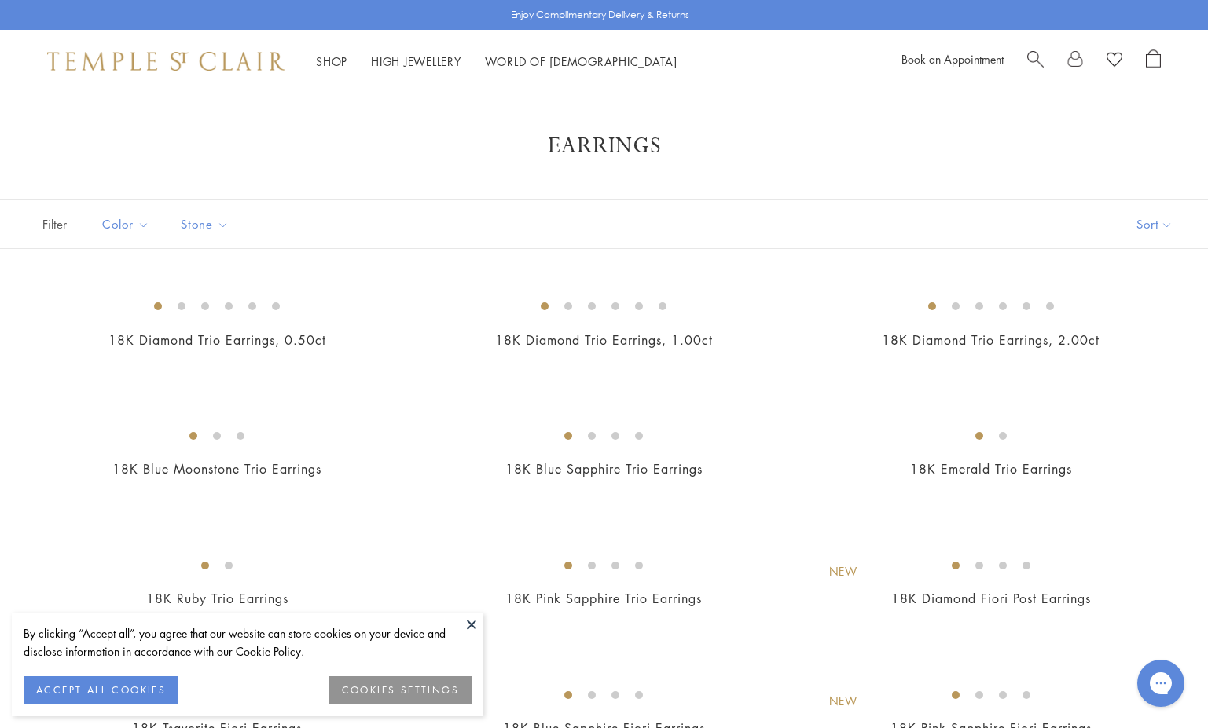
scroll to position [83, 0]
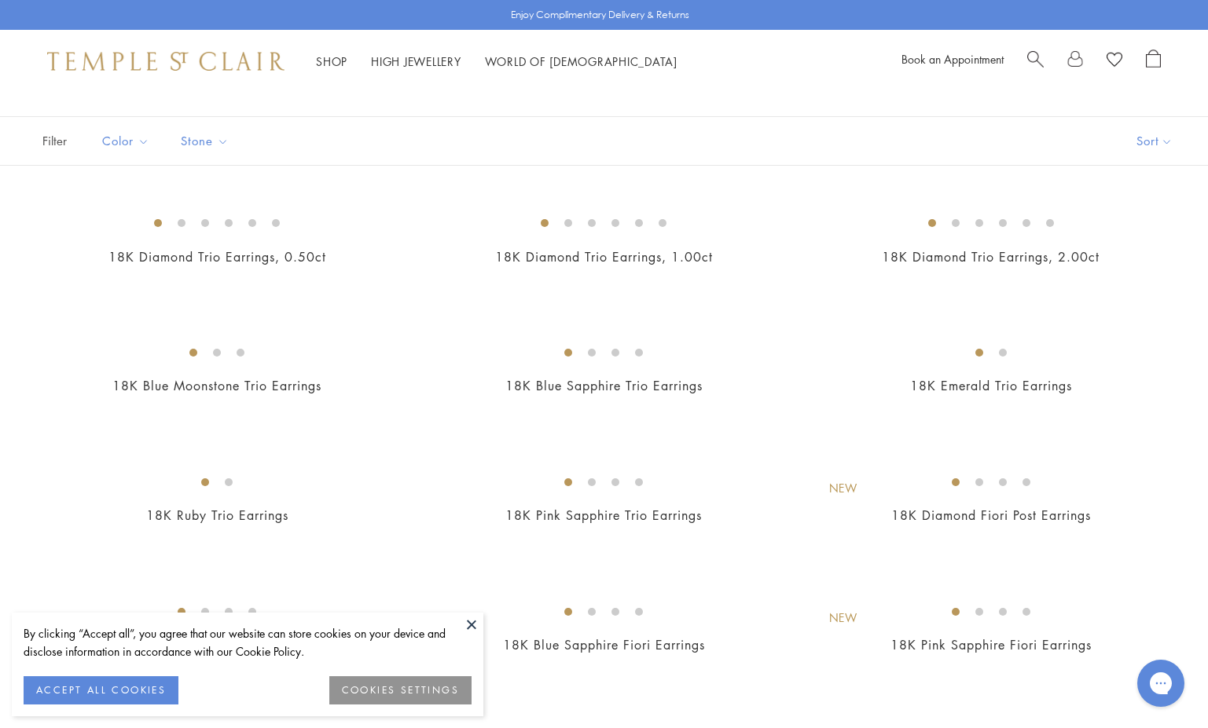
click at [477, 625] on button at bounding box center [472, 625] width 24 height 24
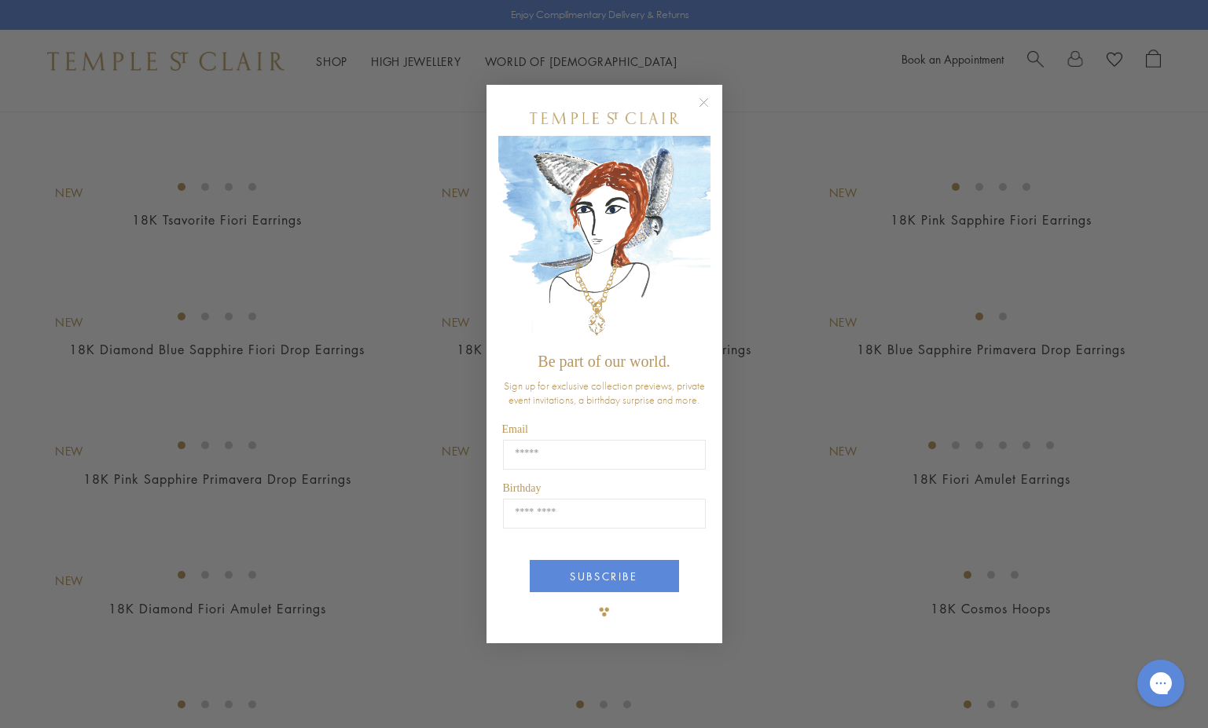
scroll to position [540, 0]
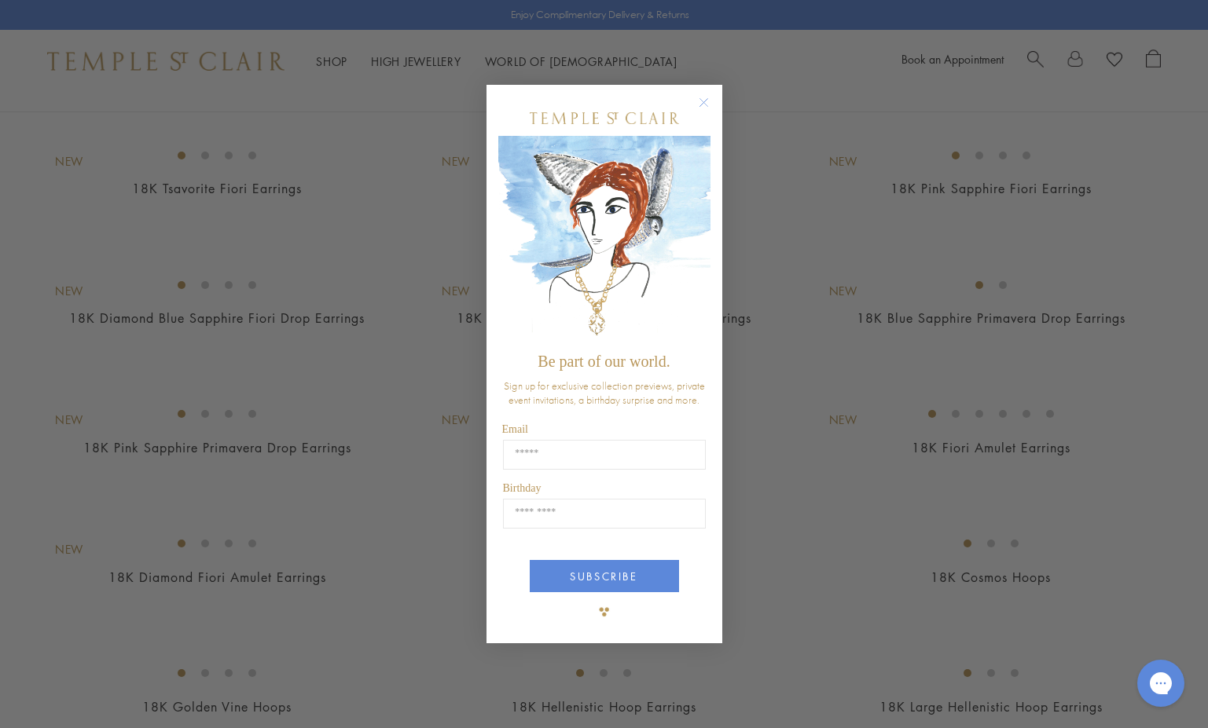
click at [699, 97] on circle "Close dialog" at bounding box center [703, 102] width 19 height 19
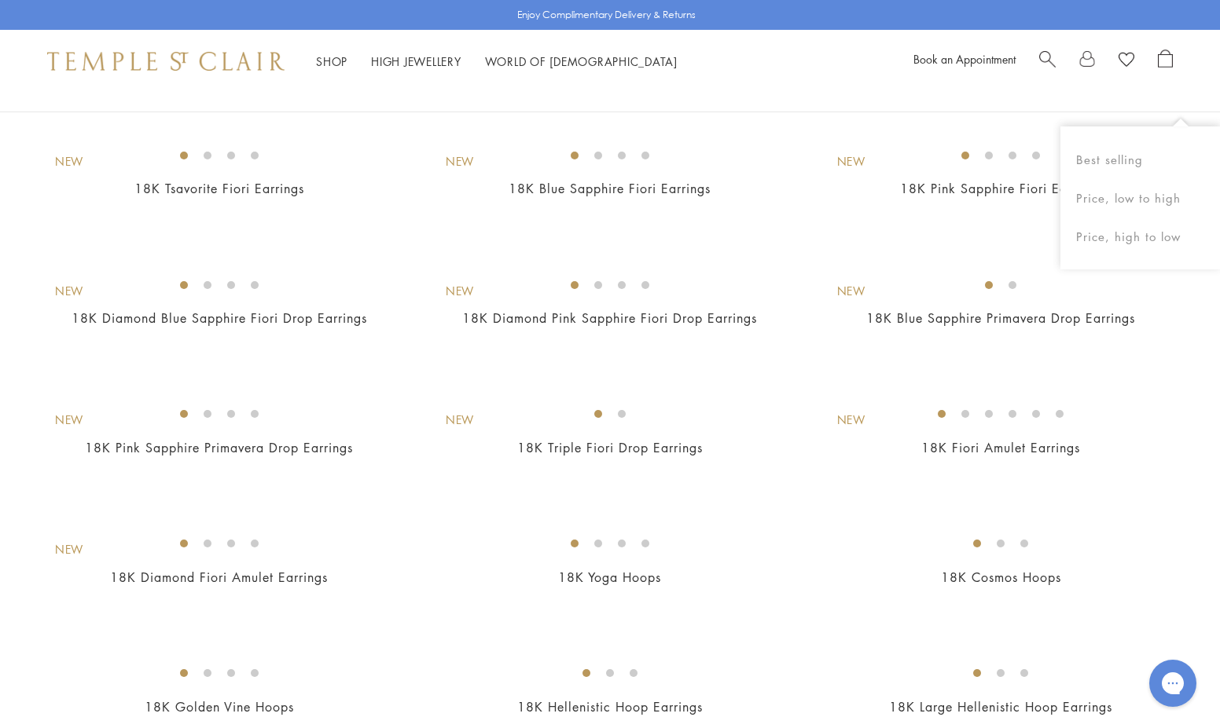
click at [1194, 108] on button "Sort" at bounding box center [1166, 88] width 107 height 48
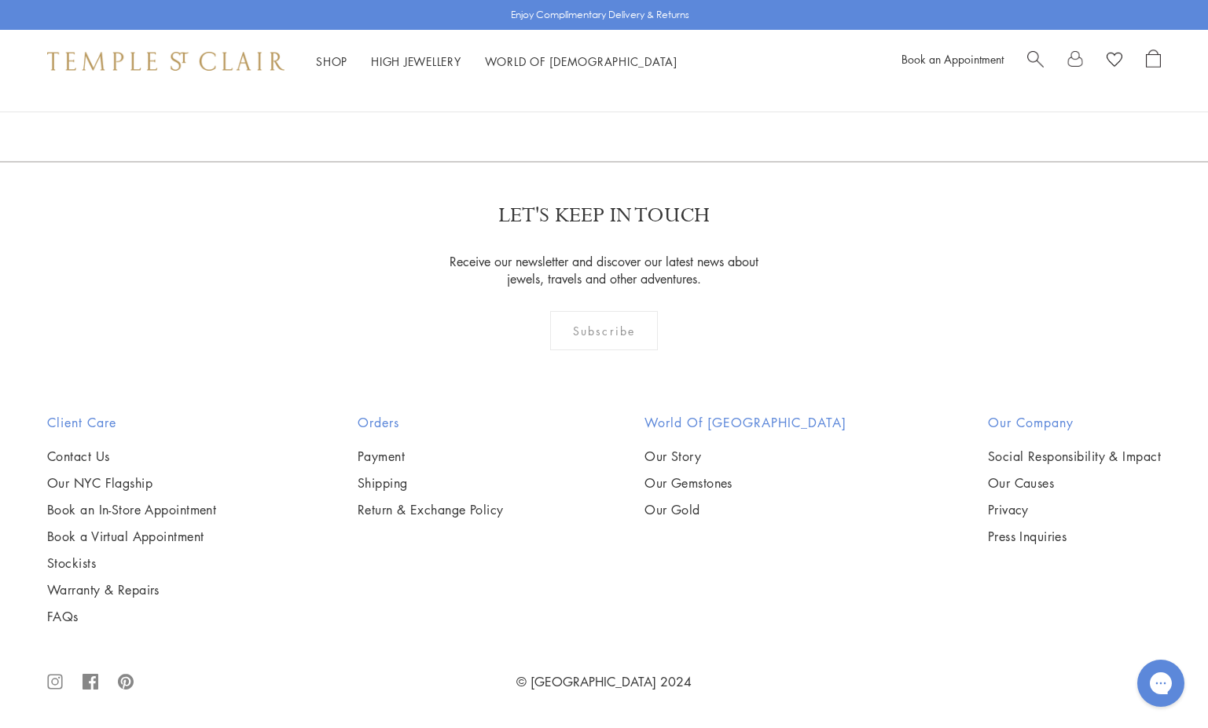
scroll to position [3218, 0]
click at [0, 0] on img at bounding box center [0, 0] width 0 height 0
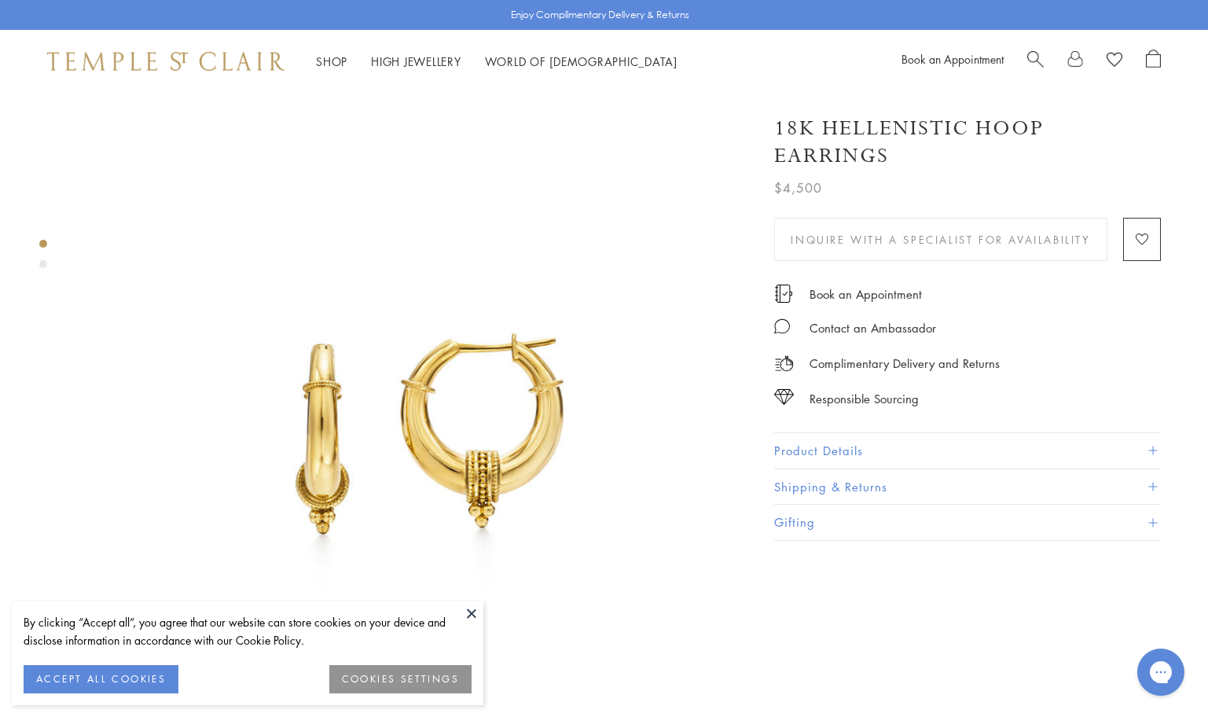
click at [464, 601] on button at bounding box center [472, 613] width 24 height 24
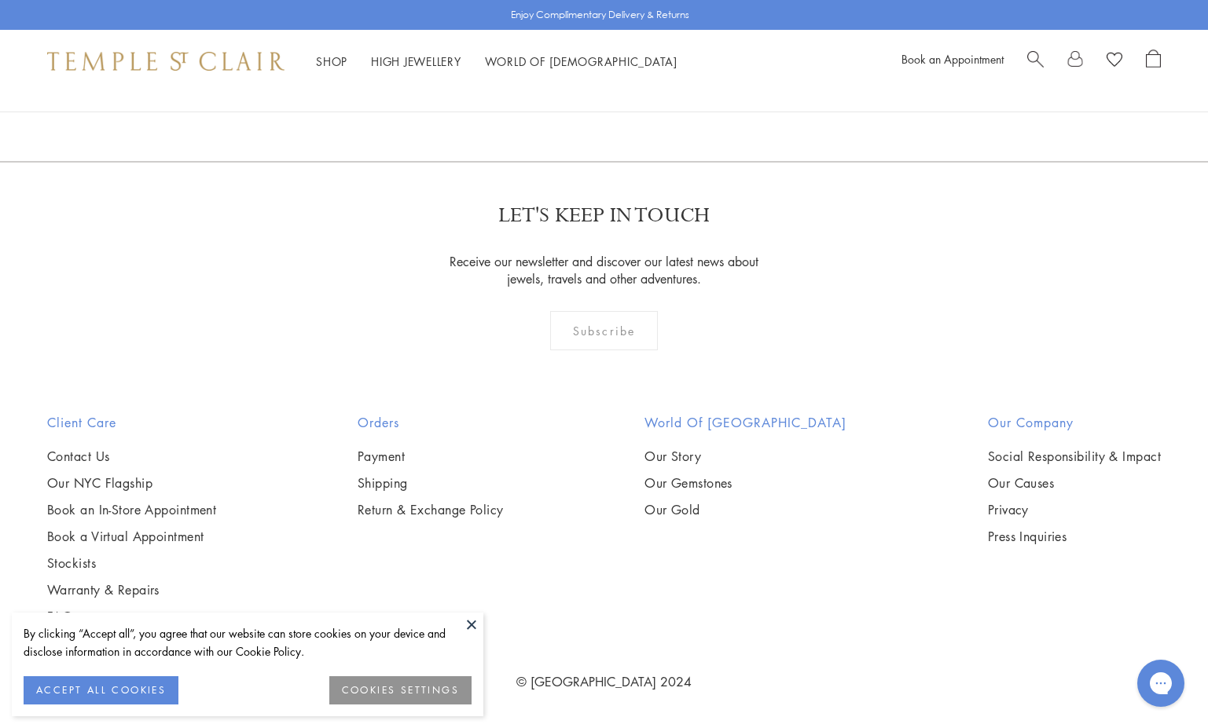
scroll to position [8076, 0]
click at [580, 98] on link "2" at bounding box center [579, 76] width 52 height 43
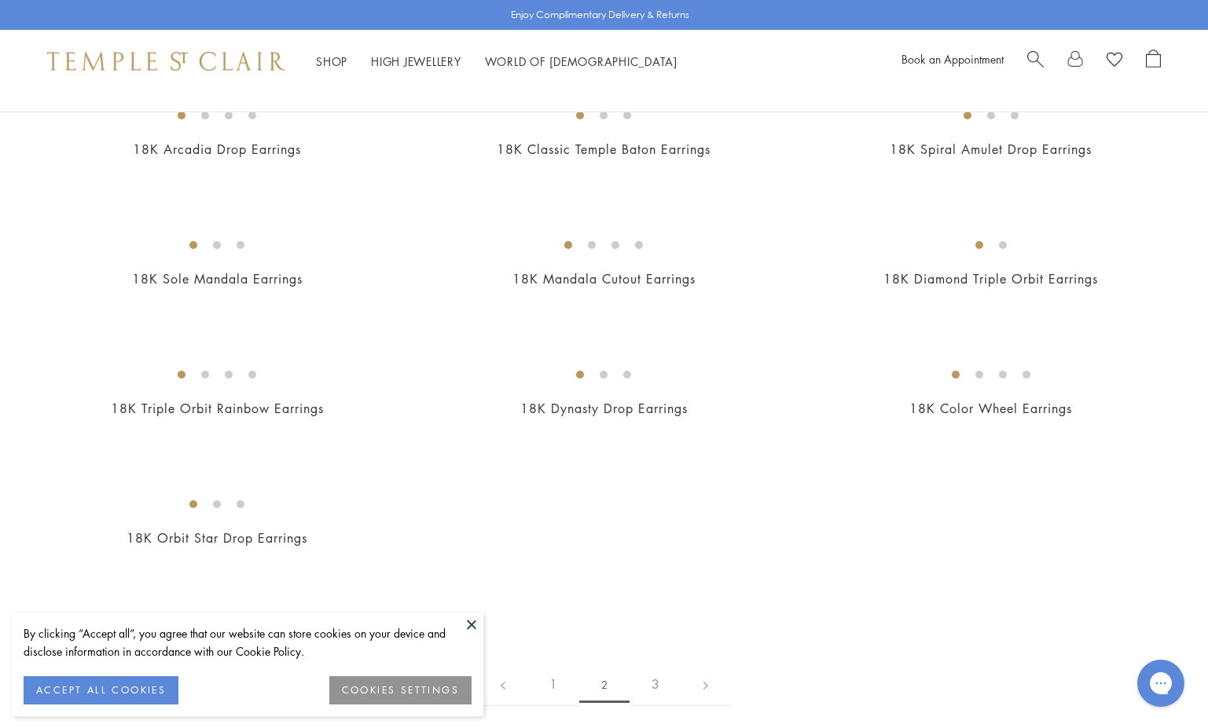
scroll to position [1924, 0]
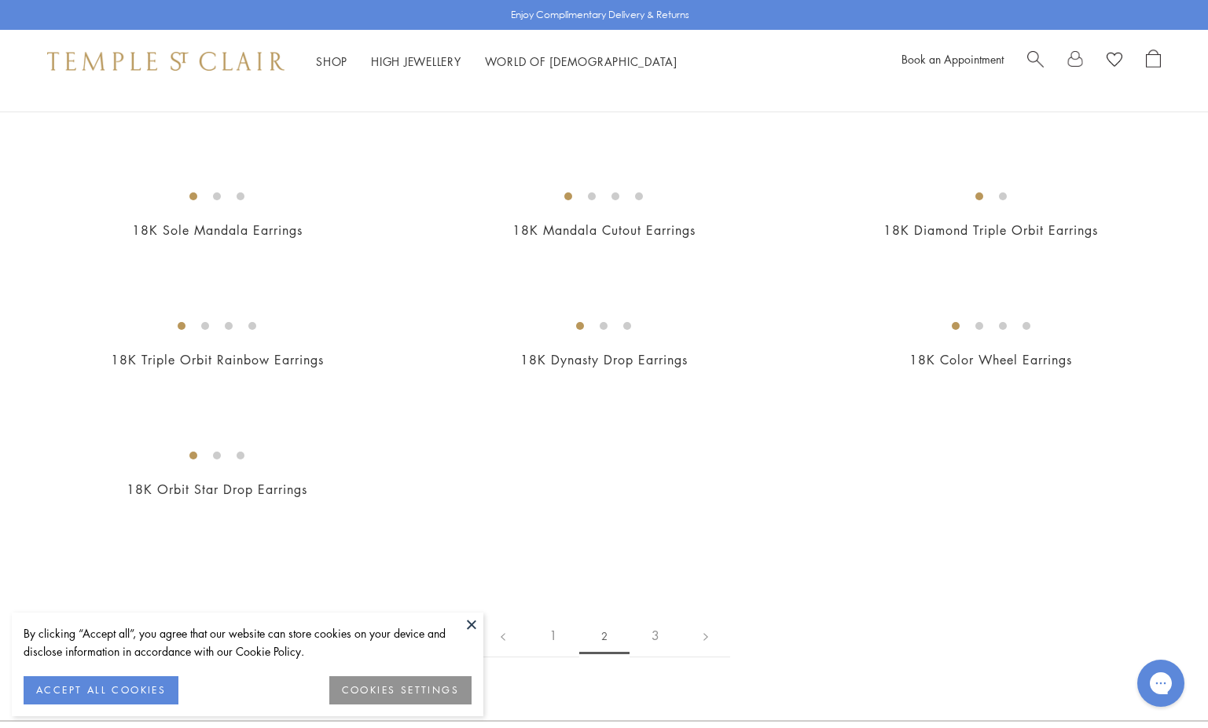
click at [0, 0] on img at bounding box center [0, 0] width 0 height 0
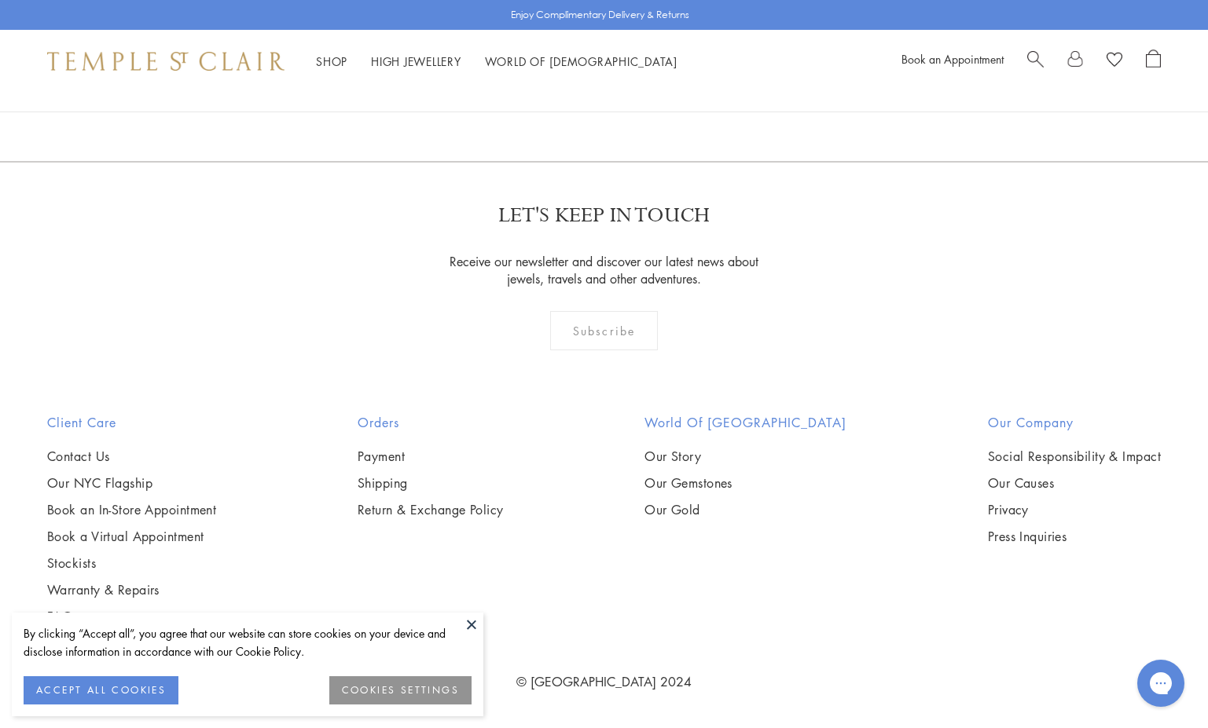
scroll to position [3868, 0]
click at [0, 0] on img at bounding box center [0, 0] width 0 height 0
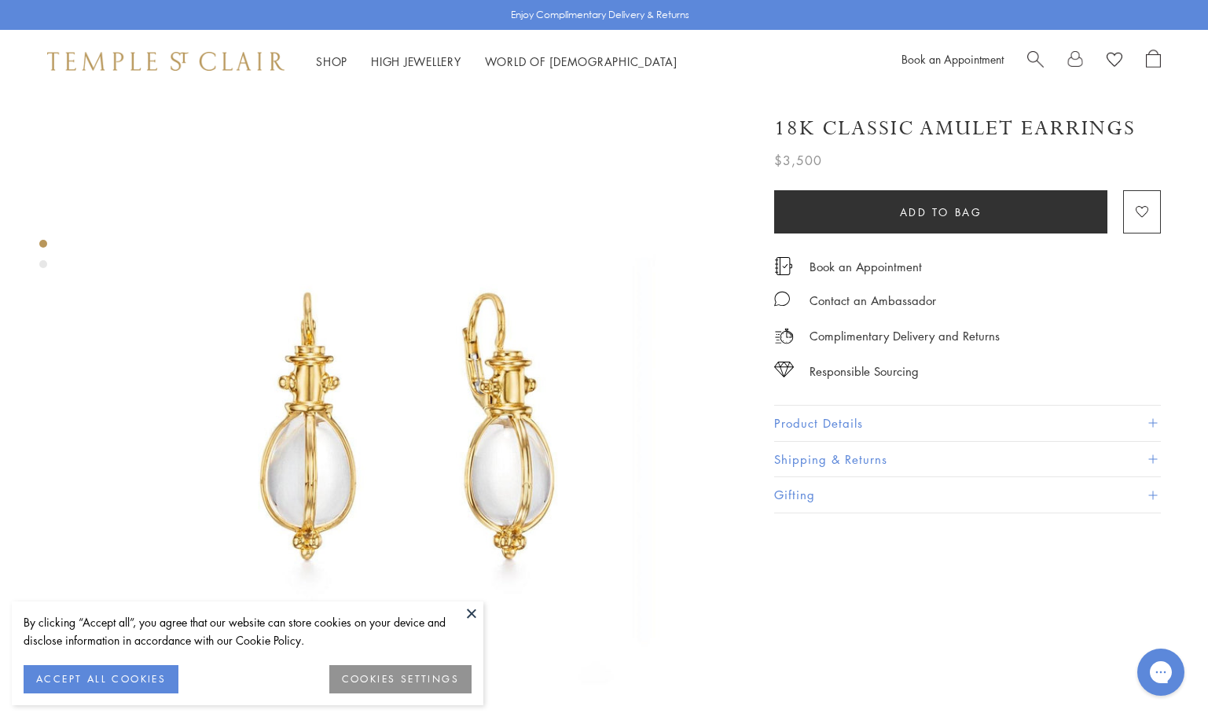
click at [819, 418] on button "Product Details" at bounding box center [967, 422] width 387 height 35
